Goal: Book appointment/travel/reservation

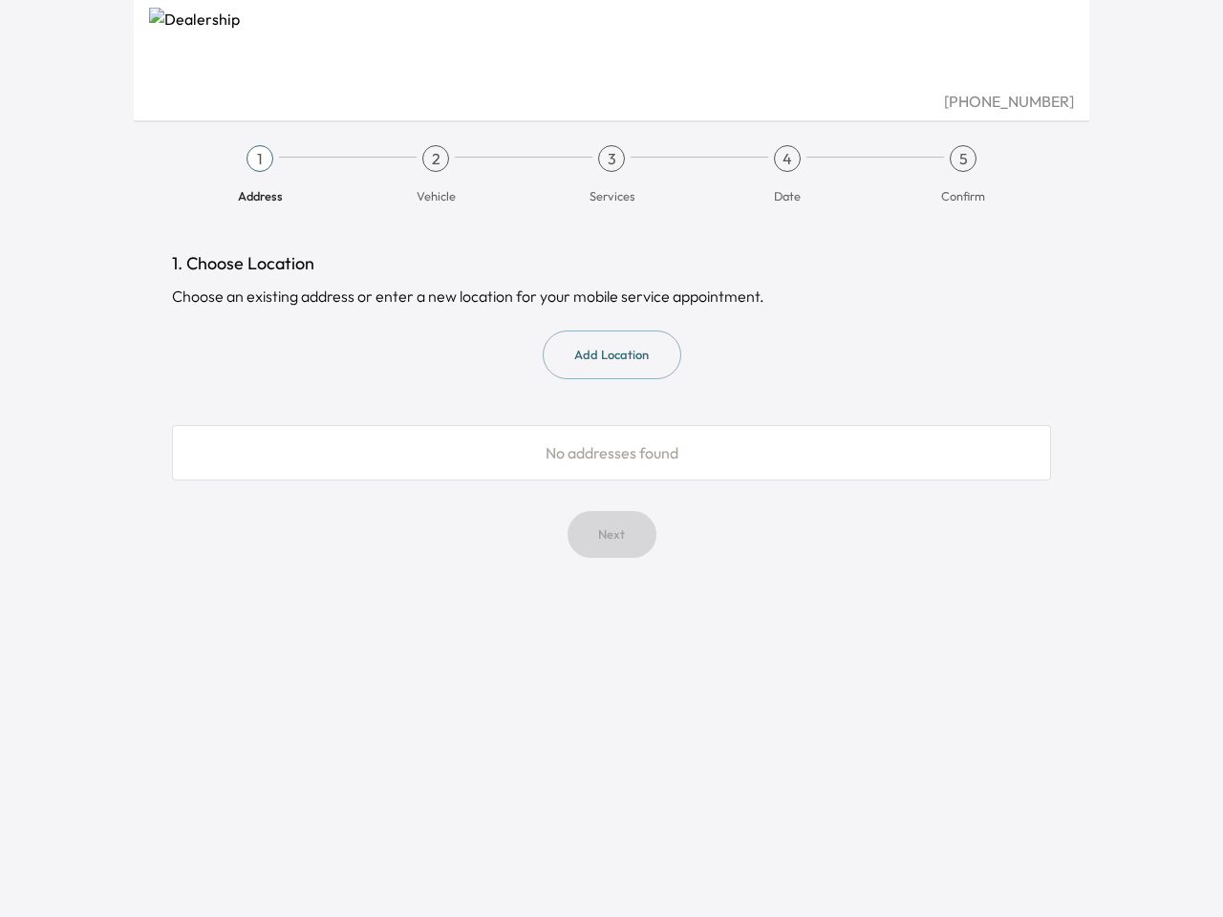
click at [611, 459] on span "No addresses found" at bounding box center [612, 452] width 133 height 19
click at [260, 175] on span "Address" at bounding box center [260, 188] width 161 height 32
click at [436, 175] on span "Vehicle" at bounding box center [435, 188] width 161 height 32
click at [611, 175] on span "Services" at bounding box center [611, 188] width 161 height 32
click at [787, 175] on span "Date" at bounding box center [787, 188] width 161 height 32
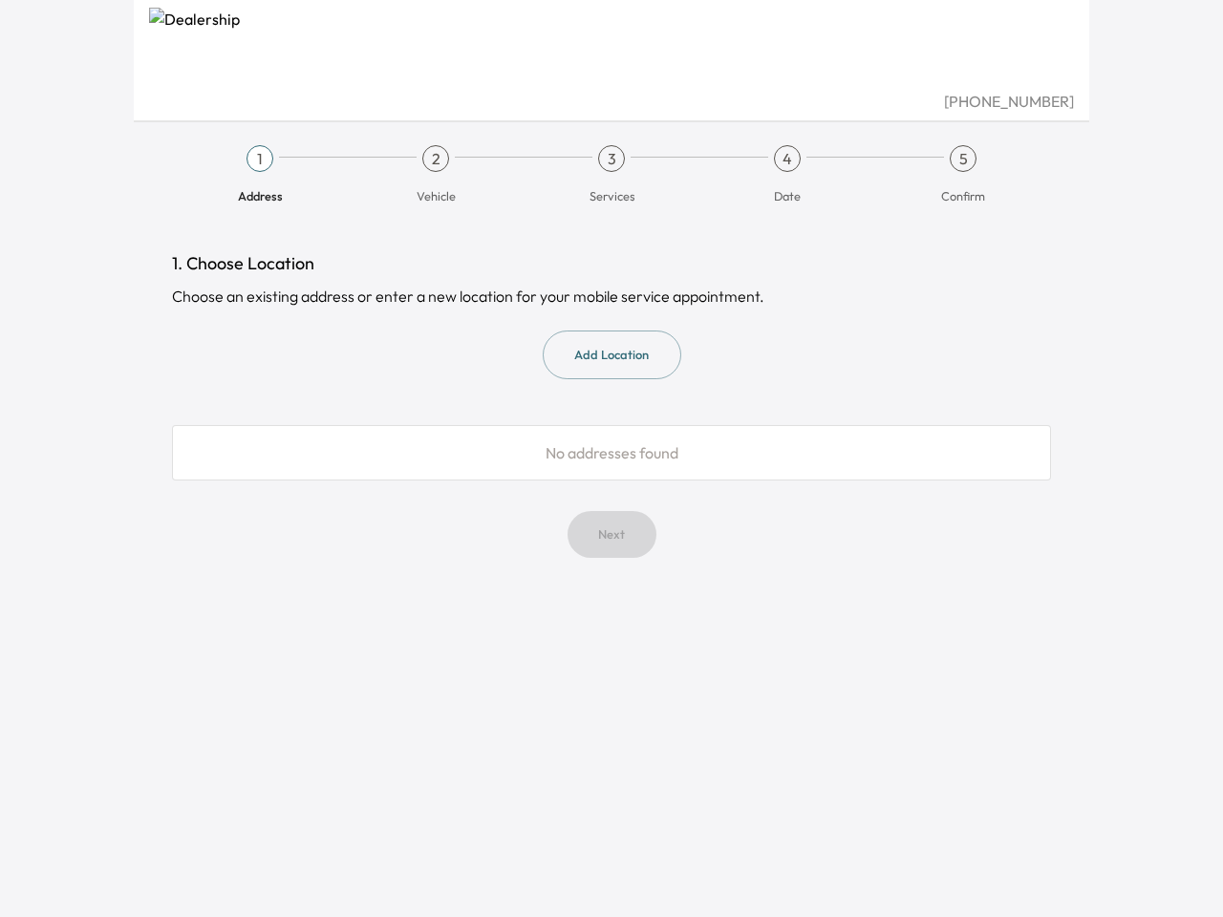
click at [963, 175] on span "Confirm" at bounding box center [963, 188] width 161 height 32
click at [611, 354] on button "Add Location" at bounding box center [612, 355] width 139 height 49
